Goal: Task Accomplishment & Management: Manage account settings

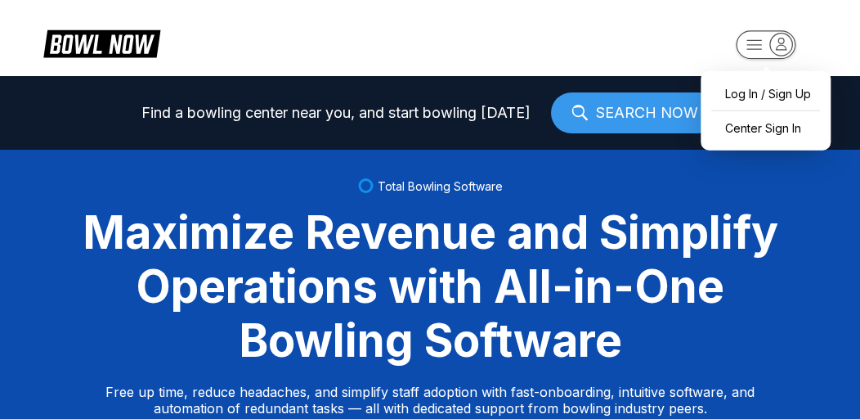
click at [748, 47] on rect "button" at bounding box center [766, 44] width 60 height 29
click at [749, 91] on div "Log In / Sign Up" at bounding box center [766, 93] width 114 height 29
select select "**"
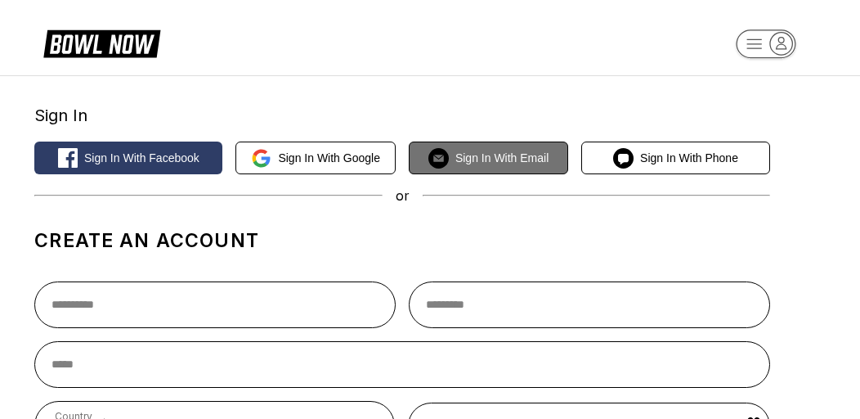
click at [466, 168] on button "Sign in with Email" at bounding box center [488, 157] width 159 height 33
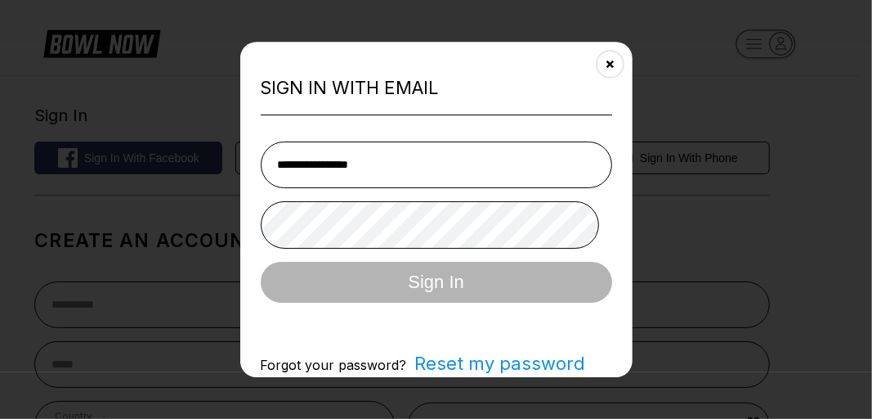
type input "**********"
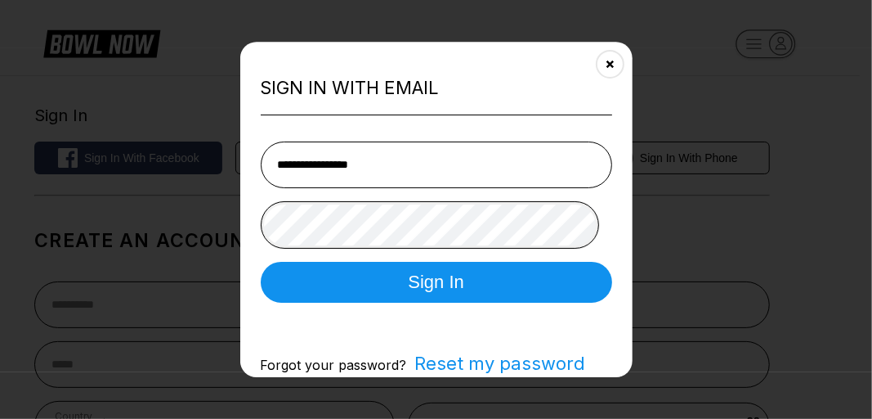
click at [260, 262] on button "Sign In" at bounding box center [435, 282] width 351 height 41
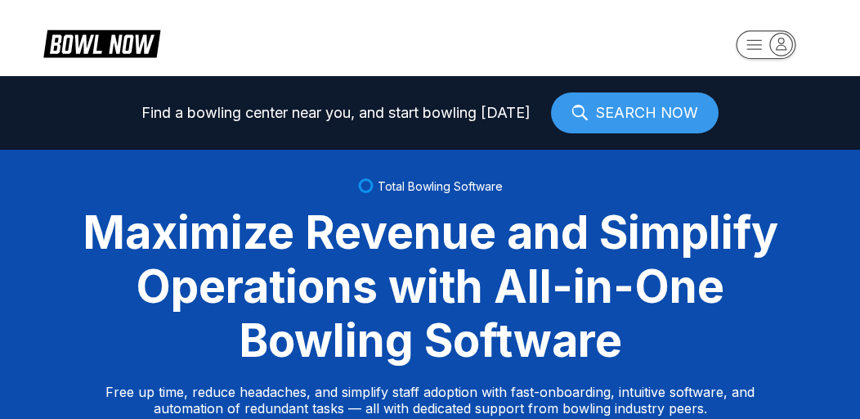
click at [752, 40] on icon "button" at bounding box center [754, 44] width 15 height 9
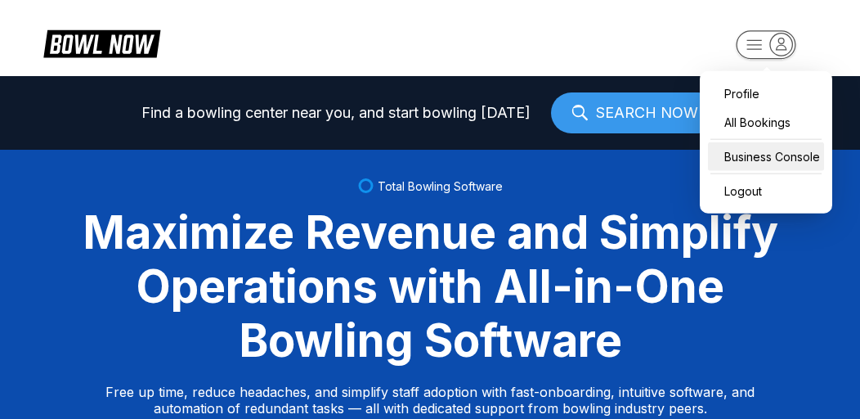
click at [742, 154] on div "Business Console" at bounding box center [766, 156] width 116 height 29
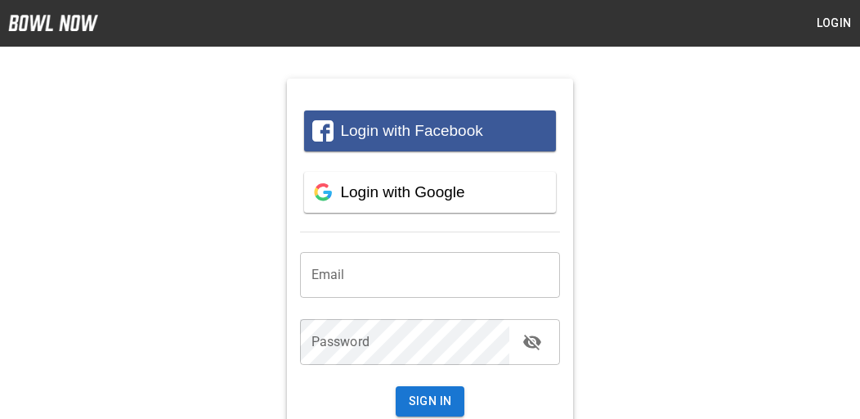
click at [424, 276] on input "email" at bounding box center [430, 275] width 261 height 46
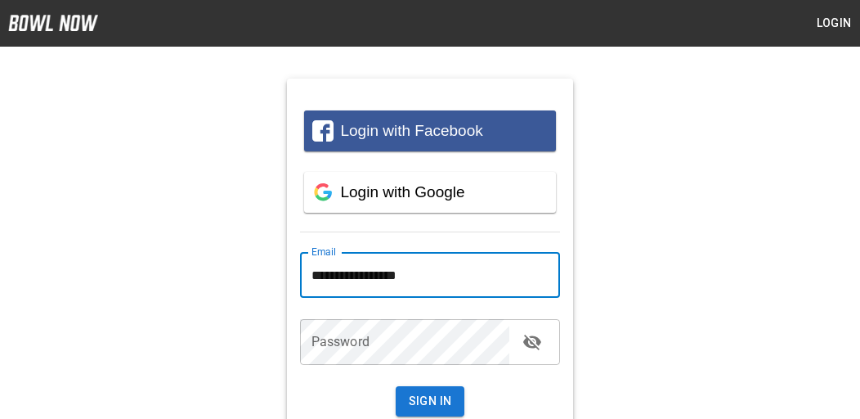
type input "**********"
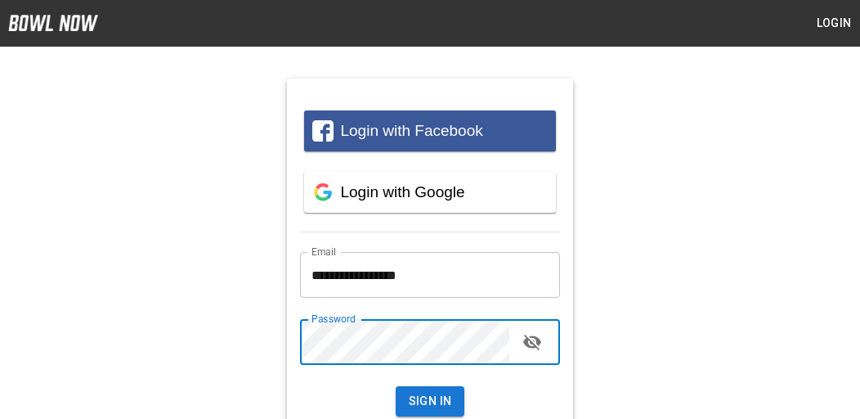
click at [396, 386] on button "Sign In" at bounding box center [430, 401] width 69 height 30
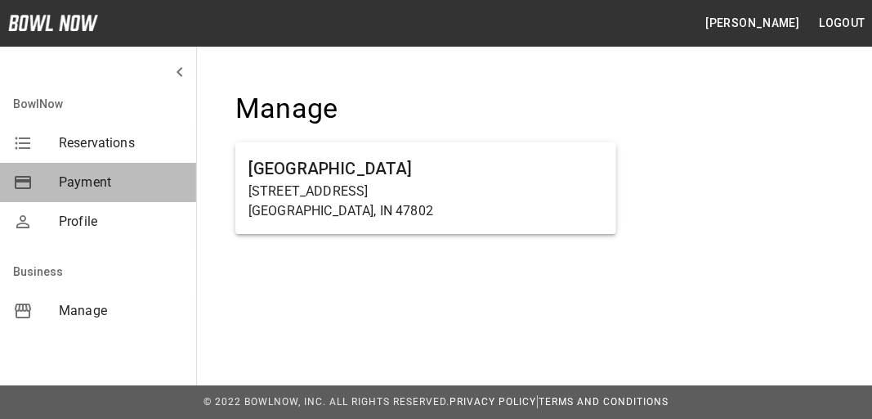
click at [109, 187] on span "Payment" at bounding box center [121, 182] width 124 height 20
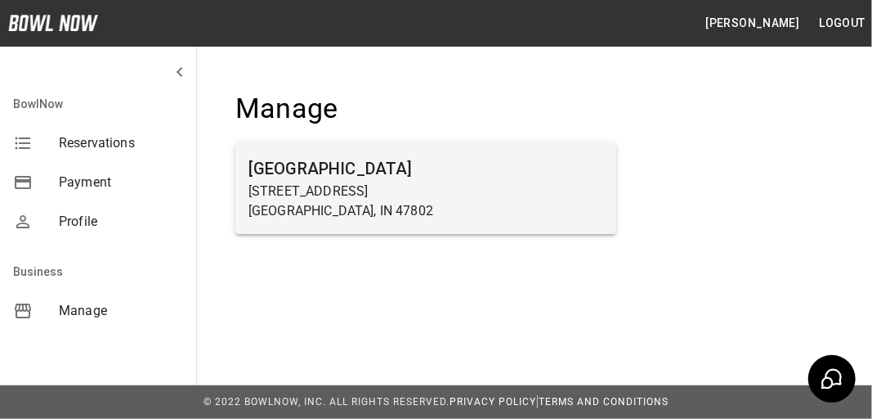
click at [381, 179] on h6 "[GEOGRAPHIC_DATA]" at bounding box center [425, 168] width 355 height 26
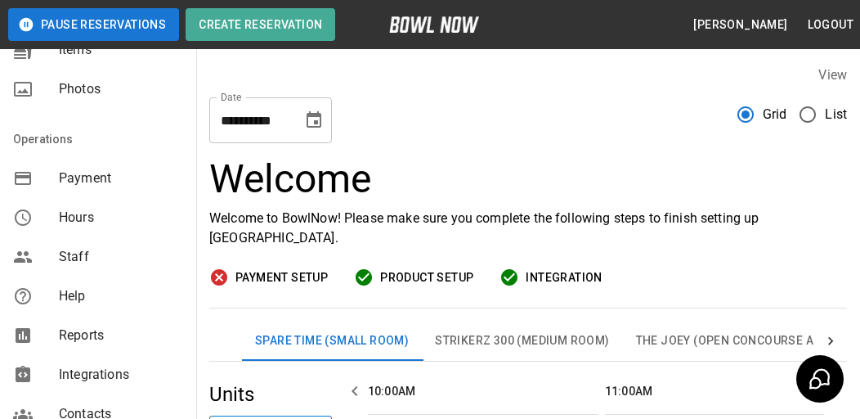
scroll to position [327, 0]
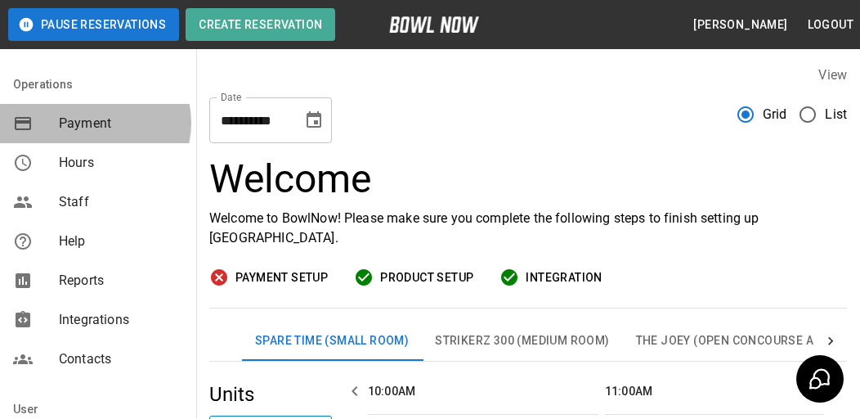
click at [94, 123] on span "Payment" at bounding box center [121, 124] width 124 height 20
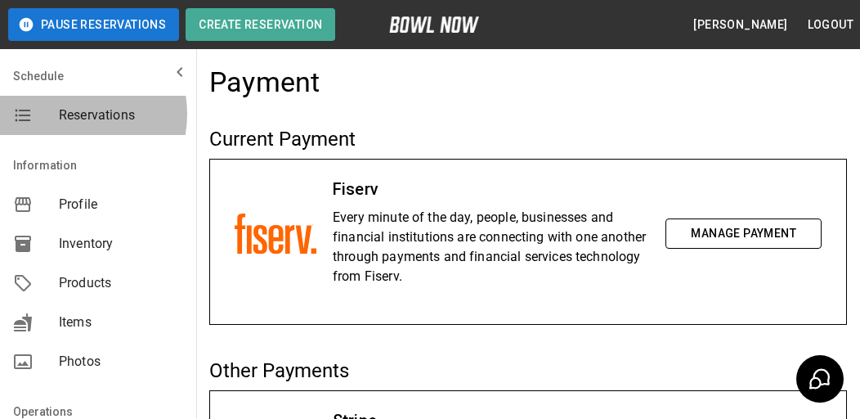
click at [67, 114] on span "Reservations" at bounding box center [121, 115] width 124 height 20
